Goal: Information Seeking & Learning: Learn about a topic

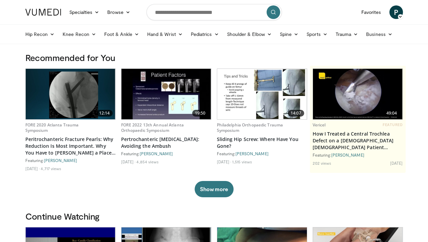
click at [165, 101] on img at bounding box center [166, 94] width 90 height 50
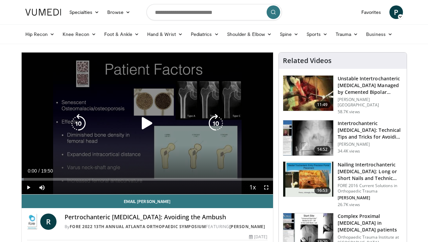
click at [93, 121] on div "Video Player" at bounding box center [147, 123] width 151 height 14
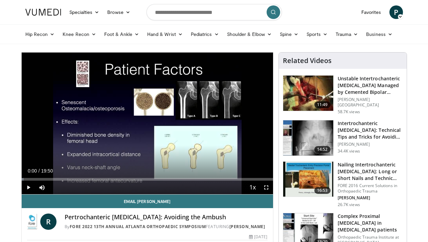
click at [26, 187] on span "Video Player" at bounding box center [29, 187] width 14 height 14
click at [34, 179] on div "Progress Bar" at bounding box center [34, 179] width 1 height 3
click at [45, 179] on div "Progress Bar" at bounding box center [45, 179] width 1 height 3
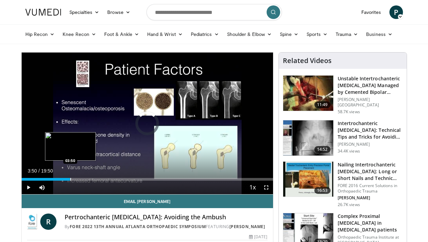
click at [70, 180] on div "Progress Bar" at bounding box center [70, 179] width 1 height 3
click at [84, 179] on div "Progress Bar" at bounding box center [84, 179] width 1 height 3
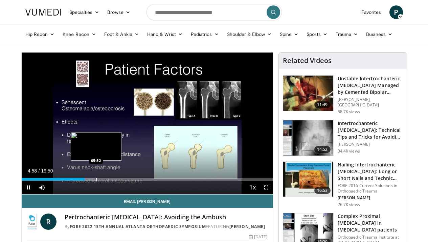
click at [96, 178] on div "Progress Bar" at bounding box center [96, 179] width 1 height 3
click at [93, 178] on div "Progress Bar" at bounding box center [93, 179] width 1 height 3
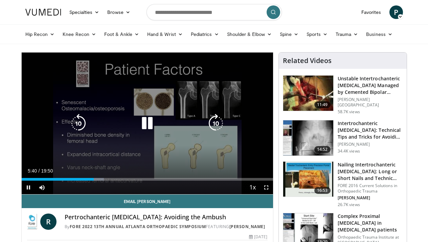
click at [149, 120] on icon "Video Player" at bounding box center [147, 123] width 19 height 19
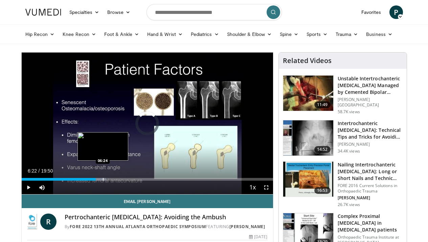
click at [102, 177] on div "Loaded : 33.61% 05:50 06:24" at bounding box center [147, 177] width 251 height 6
click at [109, 179] on div "Progress Bar" at bounding box center [109, 179] width 1 height 3
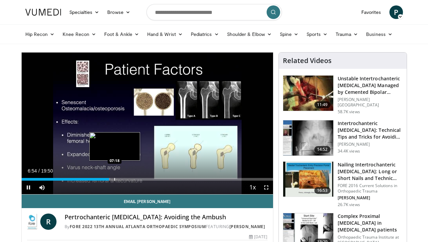
click at [115, 179] on div "Progress Bar" at bounding box center [114, 179] width 1 height 3
click at [124, 178] on div "Progress Bar" at bounding box center [124, 179] width 1 height 3
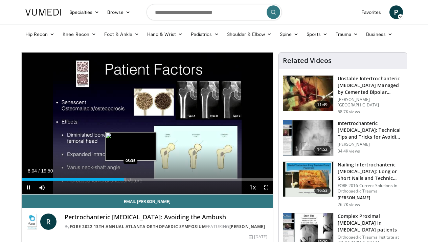
click at [131, 178] on div "Progress Bar" at bounding box center [131, 179] width 1 height 3
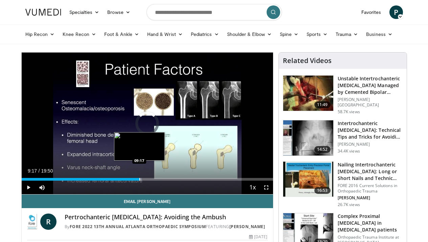
click at [139, 178] on div "Progress Bar" at bounding box center [139, 179] width 1 height 3
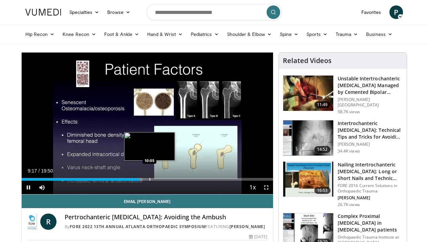
click at [150, 178] on div "Progress Bar" at bounding box center [150, 179] width 1 height 3
click at [160, 179] on div "Progress Bar" at bounding box center [160, 179] width 1 height 3
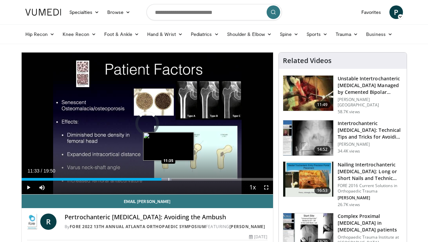
click at [168, 177] on div "Loaded : 59.65% 11:02 11:35" at bounding box center [147, 177] width 251 height 6
click at [174, 178] on div "Progress Bar" at bounding box center [174, 179] width 1 height 3
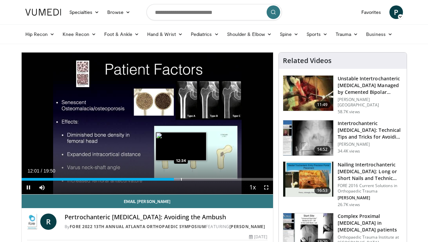
click at [181, 178] on div "Progress Bar" at bounding box center [181, 179] width 1 height 3
click at [186, 178] on div "Progress Bar" at bounding box center [186, 179] width 1 height 3
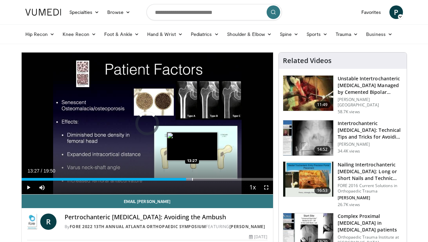
click at [192, 177] on div "Loaded : 68.06% 12:59 13:27" at bounding box center [147, 177] width 251 height 6
click at [197, 179] on div "Progress Bar" at bounding box center [197, 179] width 1 height 3
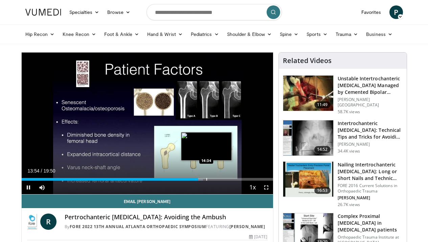
click at [206, 178] on div "Progress Bar" at bounding box center [206, 179] width 1 height 3
click at [213, 176] on div "Loaded : 78.33% 14:44 15:06" at bounding box center [147, 177] width 251 height 6
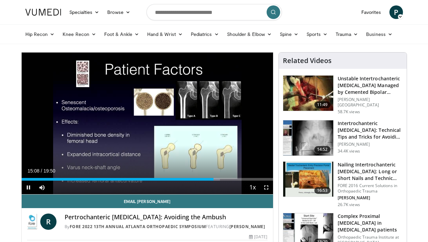
click at [220, 184] on div "Current Time 15:08 / Duration 19:50 Pause Skip Backward Skip Forward Mute 11% L…" at bounding box center [147, 187] width 251 height 14
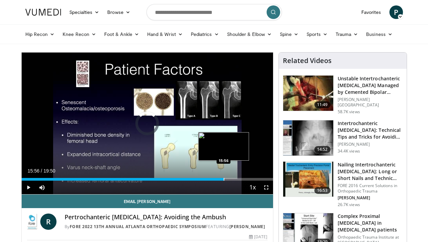
click at [223, 177] on div "Loaded : 78.98% 15:56 15:56" at bounding box center [147, 177] width 251 height 6
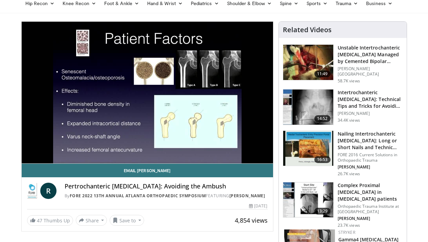
scroll to position [18, 0]
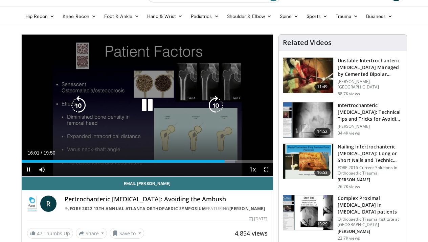
click at [183, 113] on div "10 seconds Tap to unmute" at bounding box center [147, 105] width 251 height 141
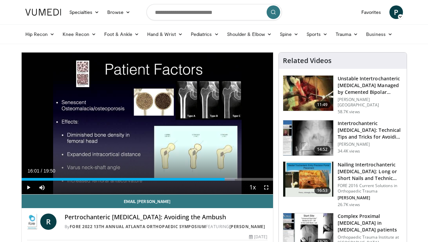
scroll to position [0, 0]
click at [187, 10] on input "Search topics, interventions" at bounding box center [213, 12] width 135 height 16
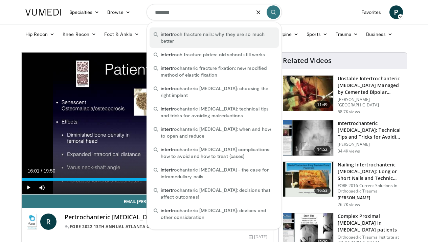
click at [180, 39] on span "intertr och fracture nails: why they are so much better" at bounding box center [218, 38] width 114 height 14
type input "**********"
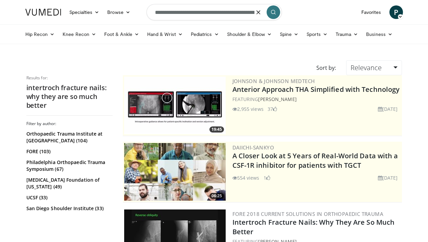
click at [209, 12] on input "**********" at bounding box center [213, 12] width 135 height 16
click at [256, 15] on button "button" at bounding box center [259, 12] width 14 height 14
type input "**********"
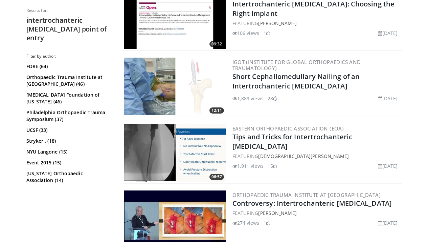
scroll to position [218, 0]
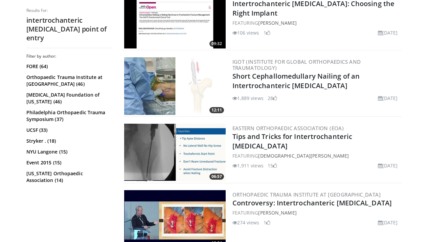
click at [202, 149] on img at bounding box center [174, 152] width 101 height 58
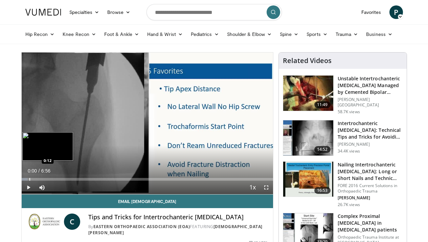
click at [29, 178] on div "Progress Bar" at bounding box center [29, 179] width 1 height 3
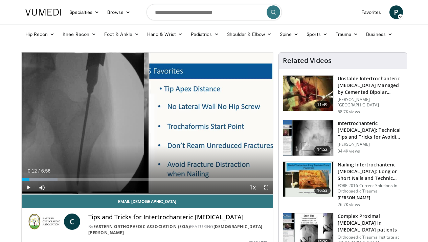
click at [28, 187] on span "Video Player" at bounding box center [29, 187] width 14 height 14
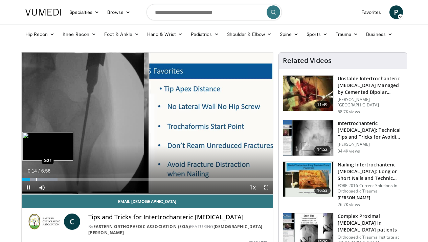
click at [36, 180] on div "Progress Bar" at bounding box center [36, 179] width 1 height 3
click at [43, 178] on div "Progress Bar" at bounding box center [43, 179] width 1 height 3
click at [51, 180] on div "Progress Bar" at bounding box center [51, 179] width 1 height 3
click at [58, 179] on div "Progress Bar" at bounding box center [58, 179] width 1 height 3
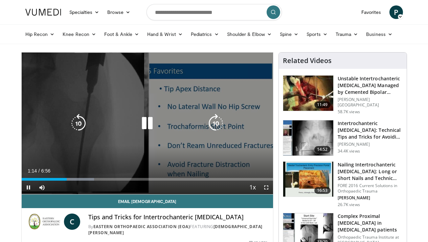
click at [146, 121] on icon "Video Player" at bounding box center [147, 123] width 19 height 19
click at [144, 114] on icon "Video Player" at bounding box center [147, 123] width 19 height 19
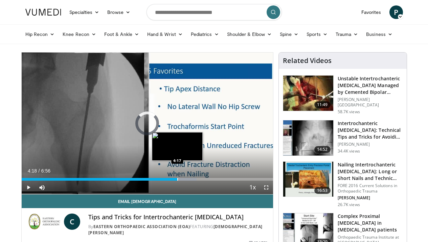
click at [177, 176] on div "Loaded : 69.70% 4:18 4:17" at bounding box center [147, 177] width 251 height 6
click at [187, 178] on div "Progress Bar" at bounding box center [187, 179] width 1 height 3
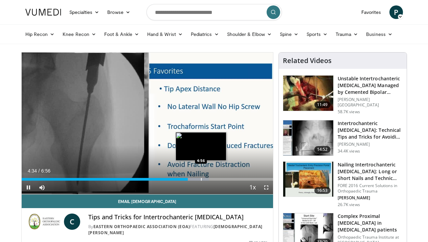
click at [201, 176] on div "Loaded : 74.50% 4:34 4:56" at bounding box center [147, 177] width 251 height 6
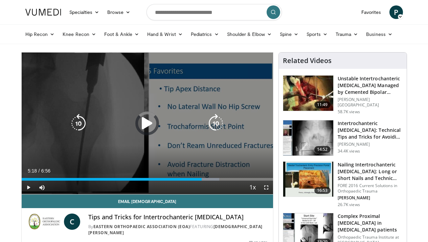
click at [214, 178] on div "Progress Bar" at bounding box center [194, 179] width 50 height 3
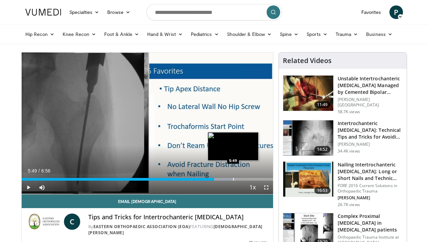
click at [233, 179] on div "Progress Bar" at bounding box center [233, 179] width 1 height 3
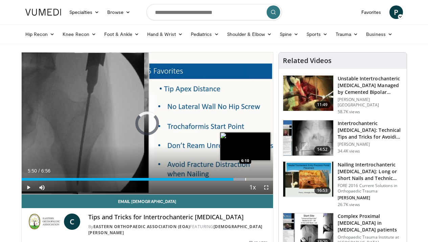
click at [245, 176] on div "Loaded : 88.93% 5:50 6:10" at bounding box center [147, 177] width 251 height 6
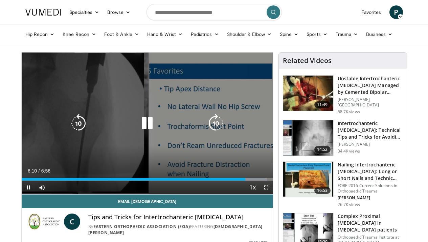
click at [238, 138] on div "10 seconds Tap to unmute" at bounding box center [147, 122] width 251 height 141
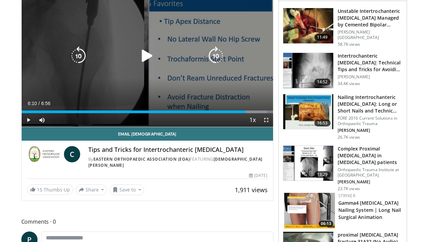
scroll to position [114, 0]
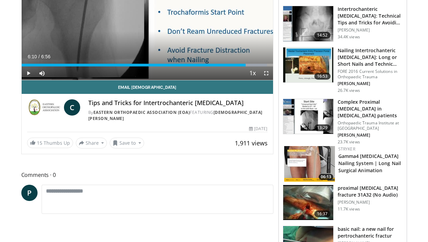
click at [303, 116] on img at bounding box center [308, 116] width 50 height 35
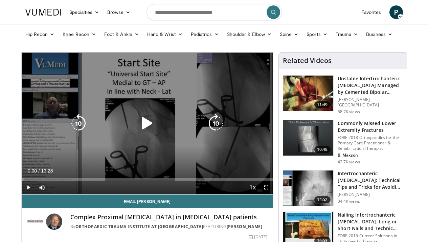
click at [140, 124] on icon "Video Player" at bounding box center [147, 123] width 19 height 19
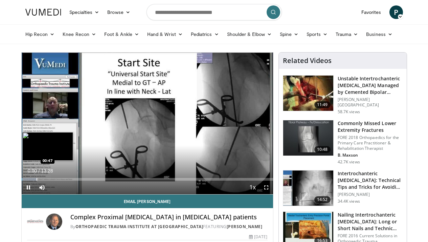
click at [37, 178] on div "Progress Bar" at bounding box center [37, 179] width 1 height 3
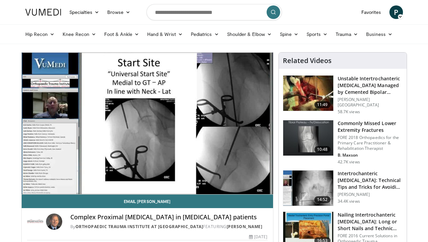
click at [44, 178] on div "10 seconds Tap to unmute" at bounding box center [147, 122] width 251 height 141
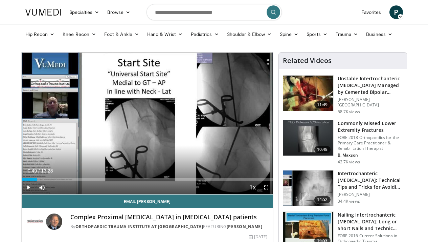
click at [31, 190] on span "Video Player" at bounding box center [29, 187] width 14 height 14
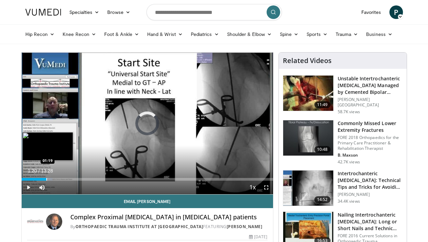
click at [46, 179] on div "Progress Bar" at bounding box center [46, 179] width 1 height 3
click at [40, 178] on div "Progress Bar" at bounding box center [40, 179] width 1 height 3
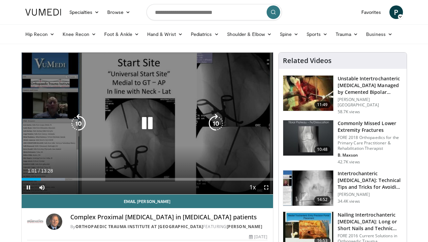
click at [37, 135] on div "10 seconds Tap to unmute" at bounding box center [147, 122] width 251 height 141
click at [149, 115] on icon "Video Player" at bounding box center [147, 123] width 19 height 19
